Goal: Answer question/provide support

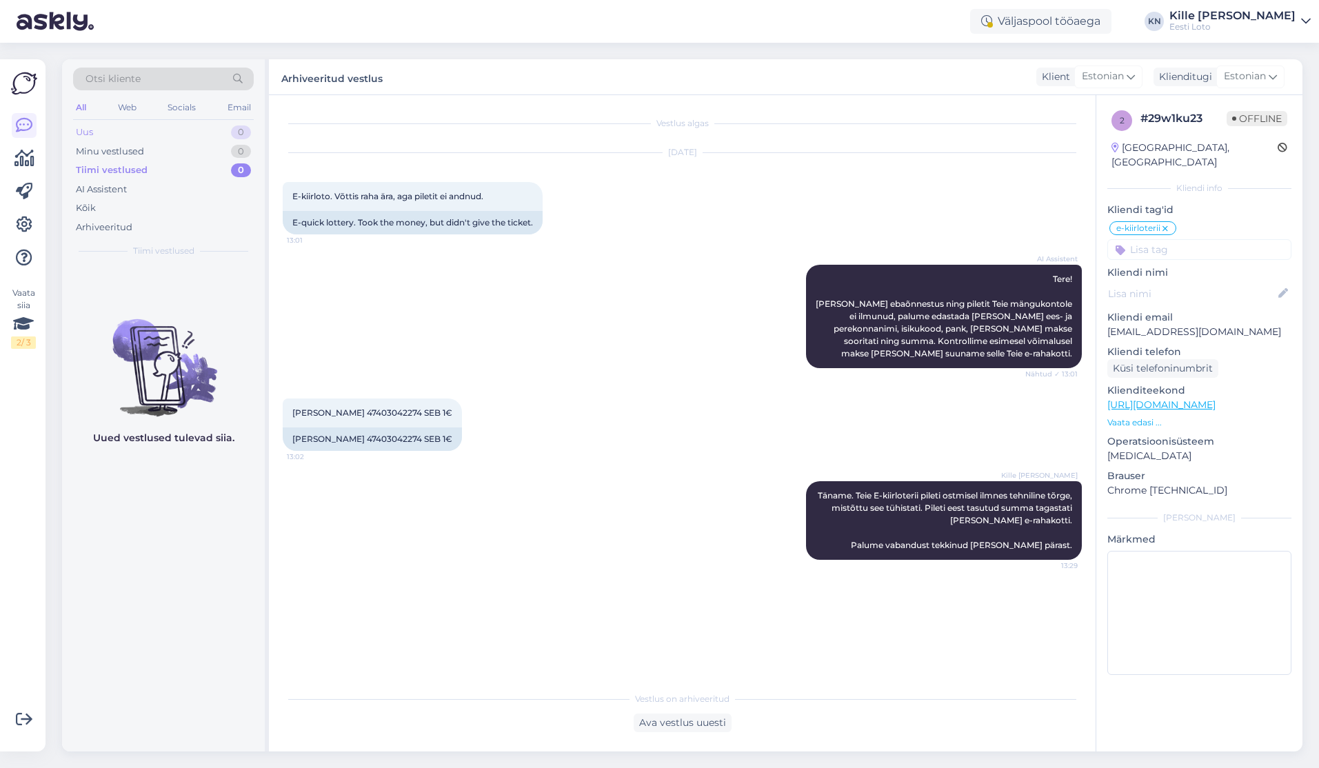
click at [106, 134] on div "Uus 0" at bounding box center [163, 132] width 181 height 19
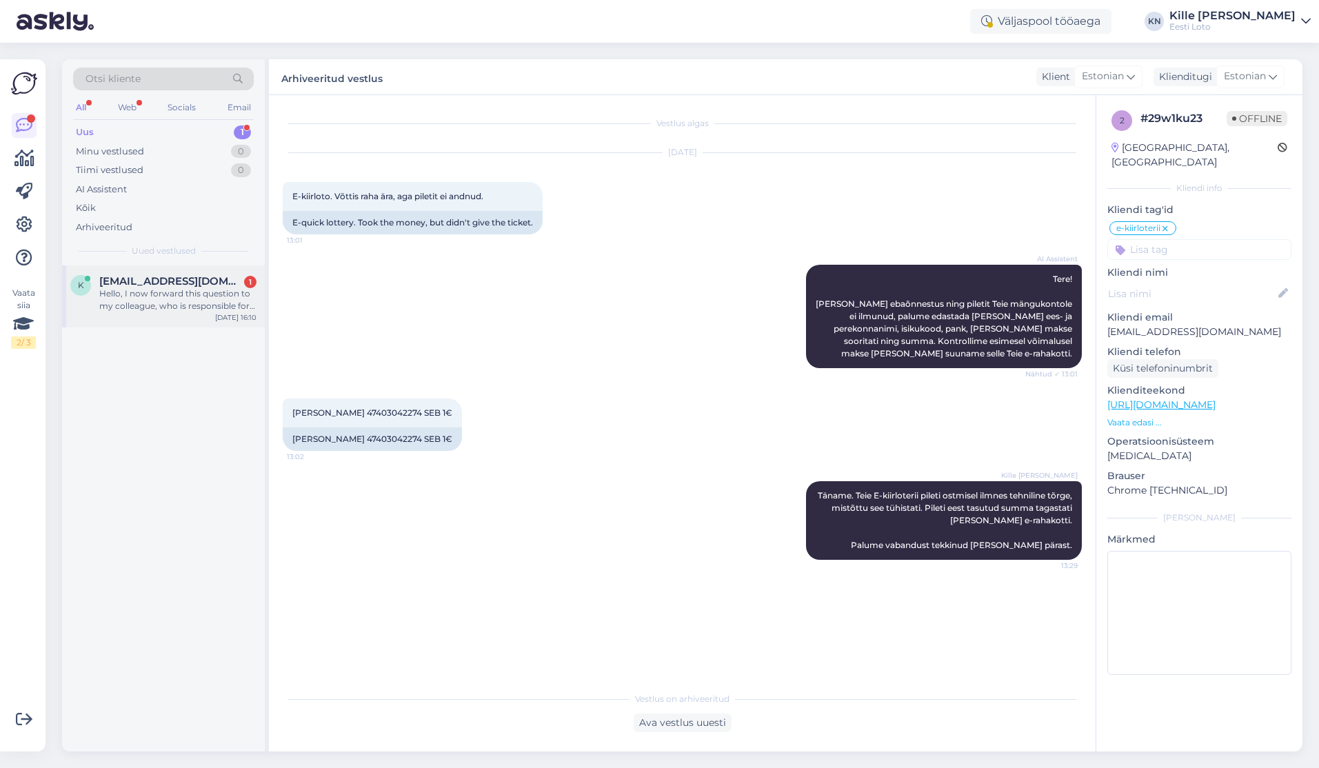
click at [178, 281] on span "[EMAIL_ADDRESS][DOMAIN_NAME]" at bounding box center [170, 281] width 143 height 12
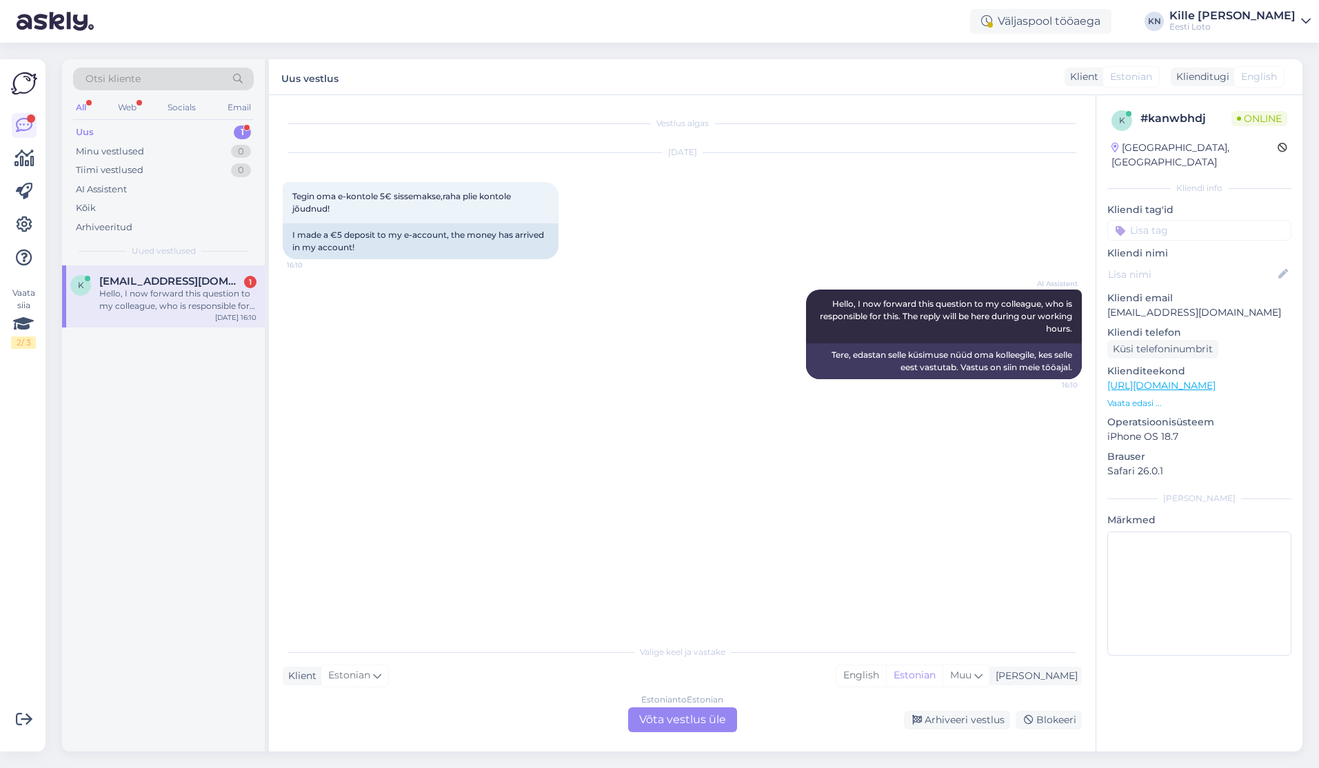
click at [653, 721] on div "Estonian to Estonian Võta vestlus üle" at bounding box center [682, 720] width 109 height 25
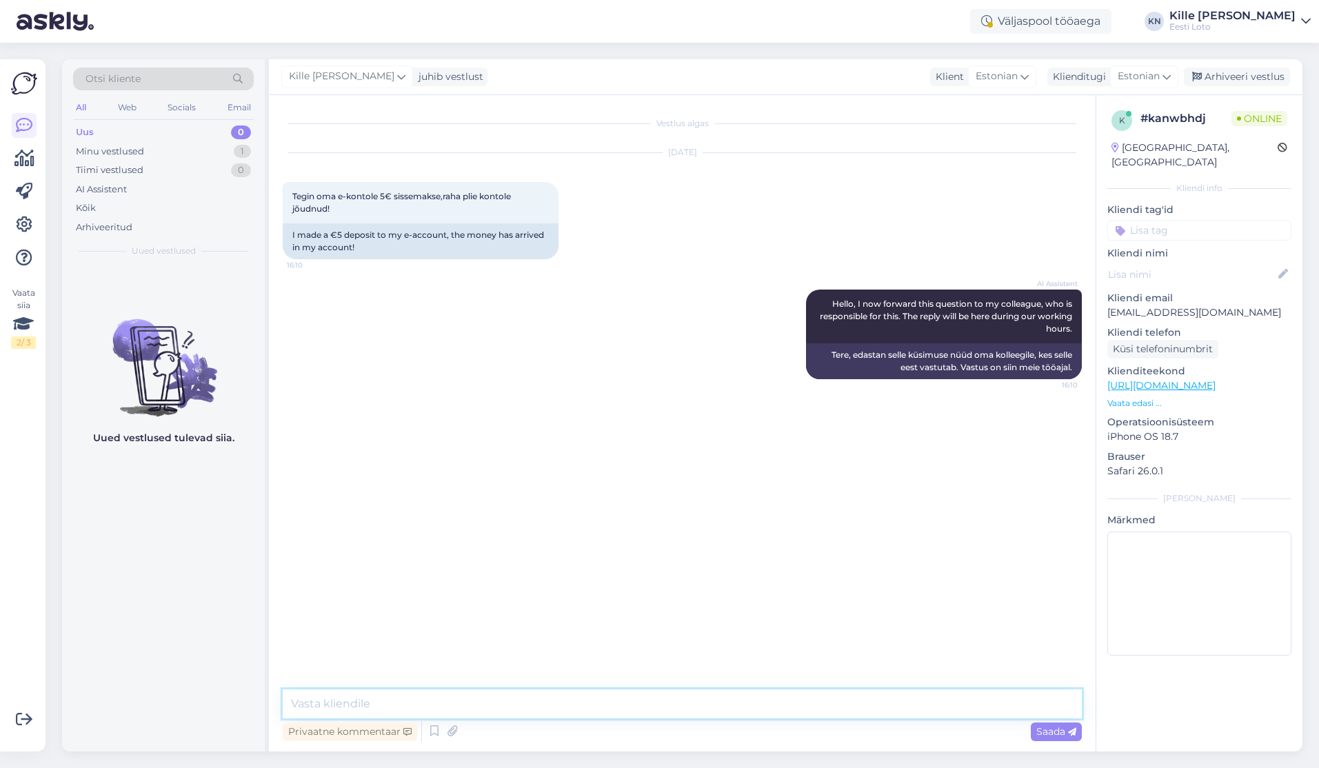
click at [602, 708] on textarea at bounding box center [682, 704] width 799 height 29
type textarea "Täpsemaks kontrollimiseks teatage palun enda isikukood."
click at [1056, 737] on span "Saada" at bounding box center [1057, 732] width 40 height 12
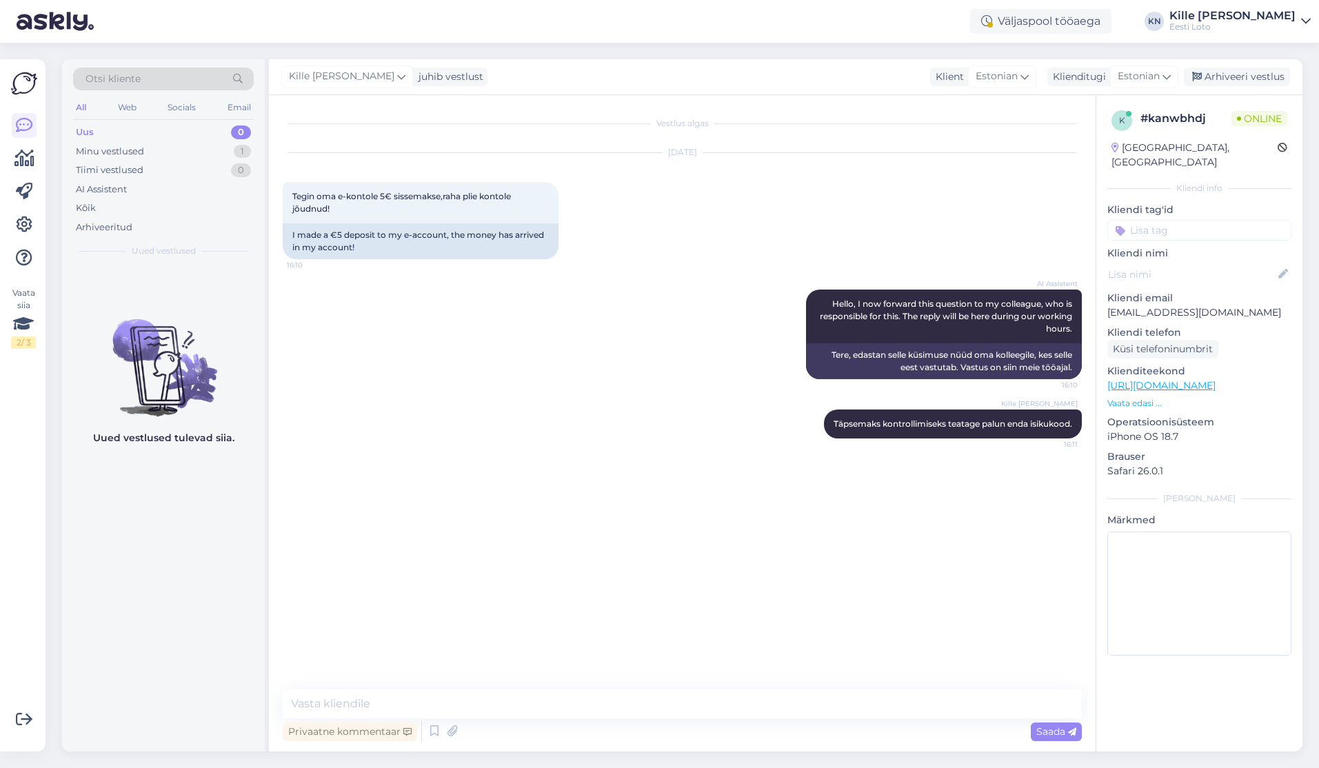
click at [1194, 220] on input at bounding box center [1200, 230] width 184 height 21
type input "e-r"
drag, startPoint x: 1188, startPoint y: 252, endPoint x: 1192, endPoint y: 203, distance: 48.5
click at [1187, 264] on span "E-rahakott" at bounding box center [1185, 268] width 45 height 8
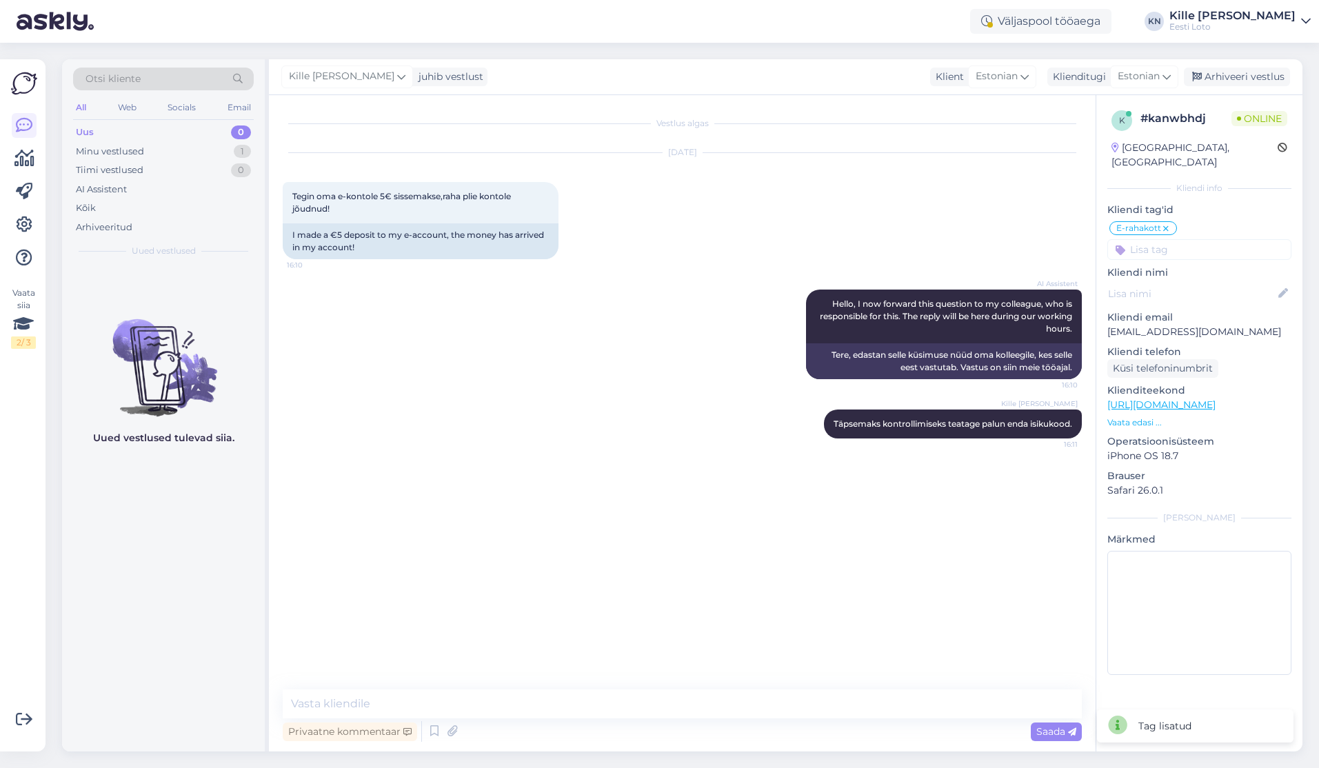
drag, startPoint x: 1263, startPoint y: 79, endPoint x: 1254, endPoint y: 88, distance: 12.2
click at [1263, 79] on div "Arhiveeri vestlus" at bounding box center [1237, 77] width 106 height 19
click at [106, 211] on div "Kõik" at bounding box center [163, 208] width 181 height 19
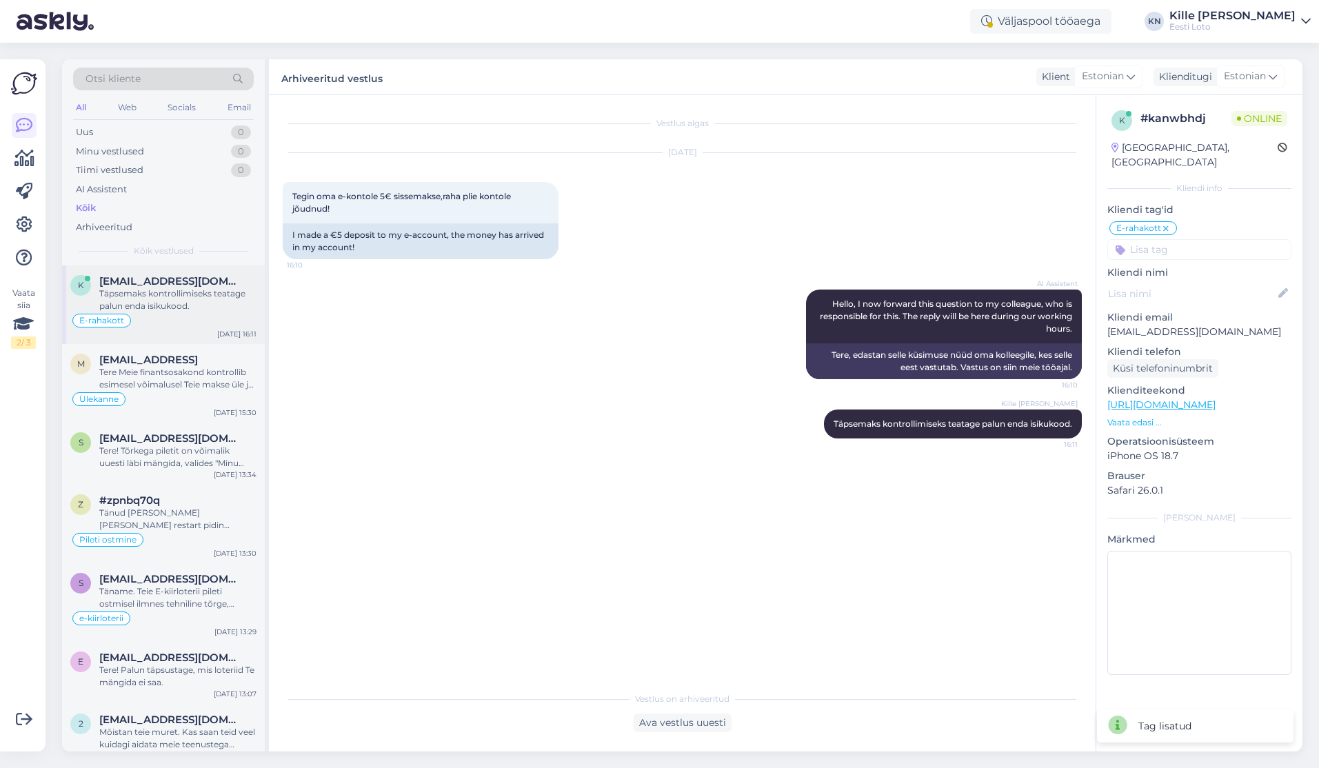
click at [152, 298] on div "Täpsemaks kontrollimiseks teatage palun enda isikukood." at bounding box center [177, 300] width 157 height 25
click at [687, 726] on div "Ava vestlus uuesti" at bounding box center [683, 723] width 98 height 19
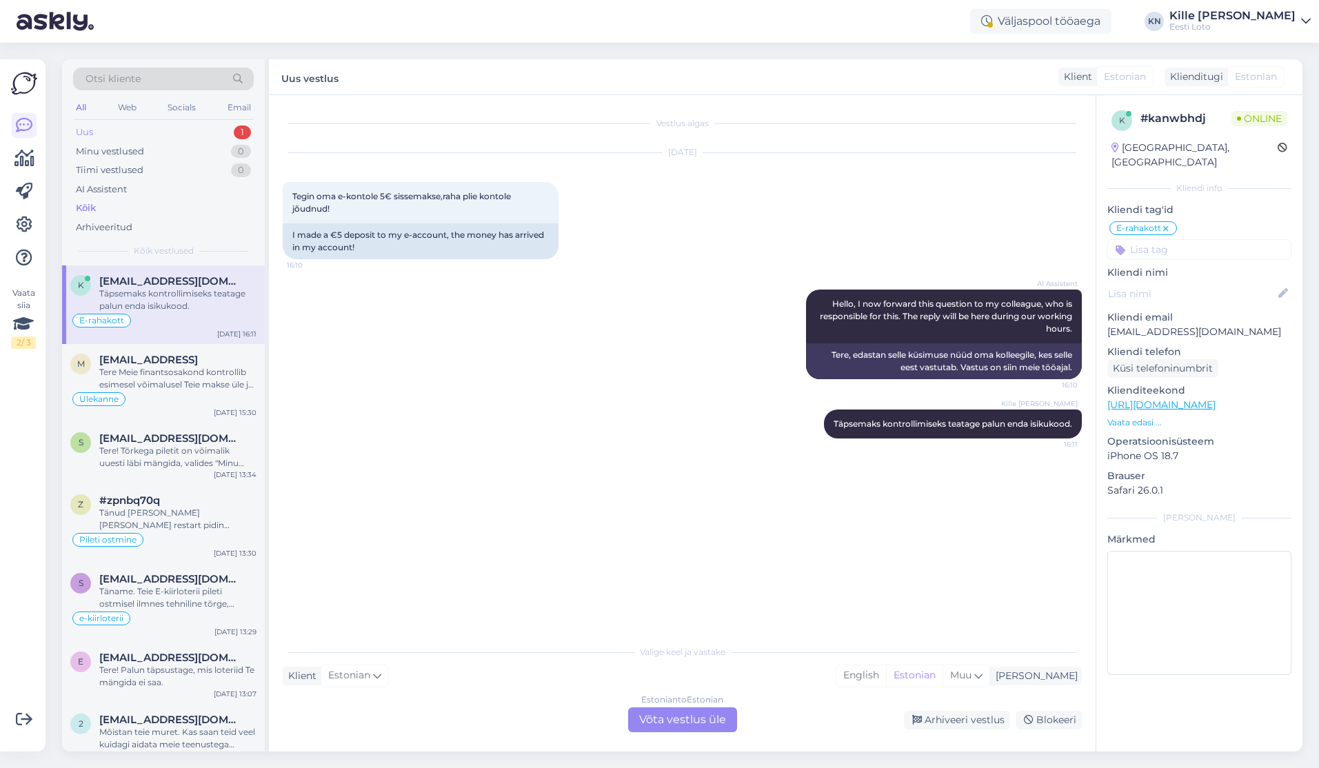
click at [123, 130] on div "Uus 1" at bounding box center [163, 132] width 181 height 19
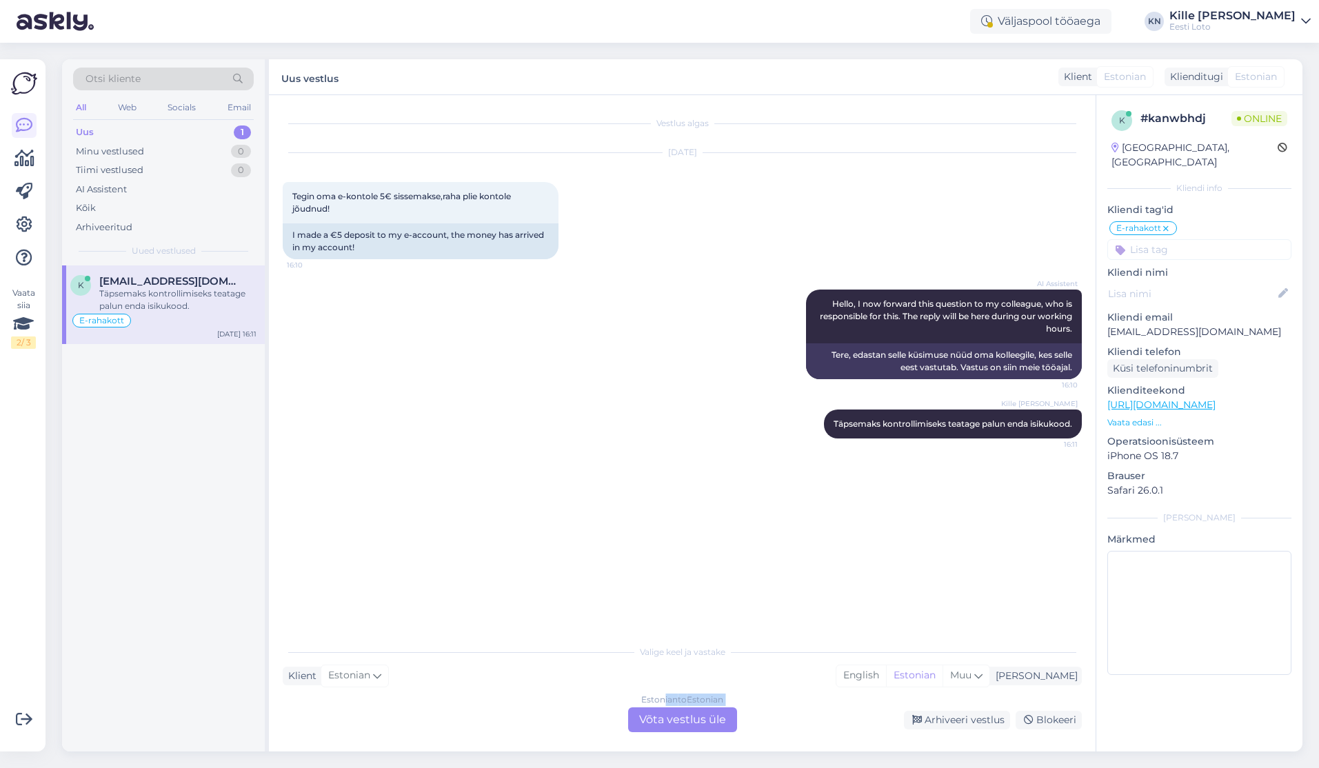
click at [671, 710] on div "Estonian to Estonian Võta vestlus üle" at bounding box center [682, 720] width 109 height 25
